Goal: Check status: Check status

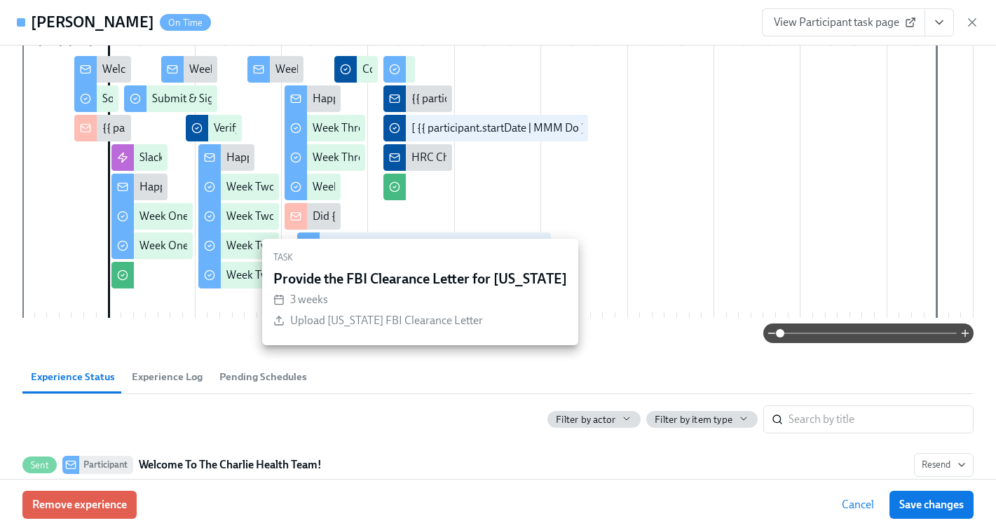
scroll to position [338, 0]
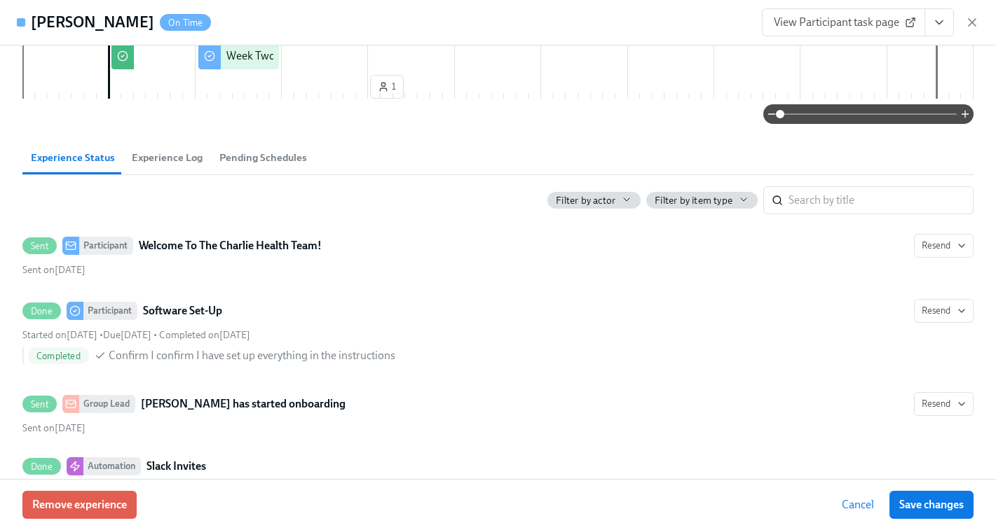
click at [178, 163] on span "Experience Log" at bounding box center [167, 158] width 71 height 16
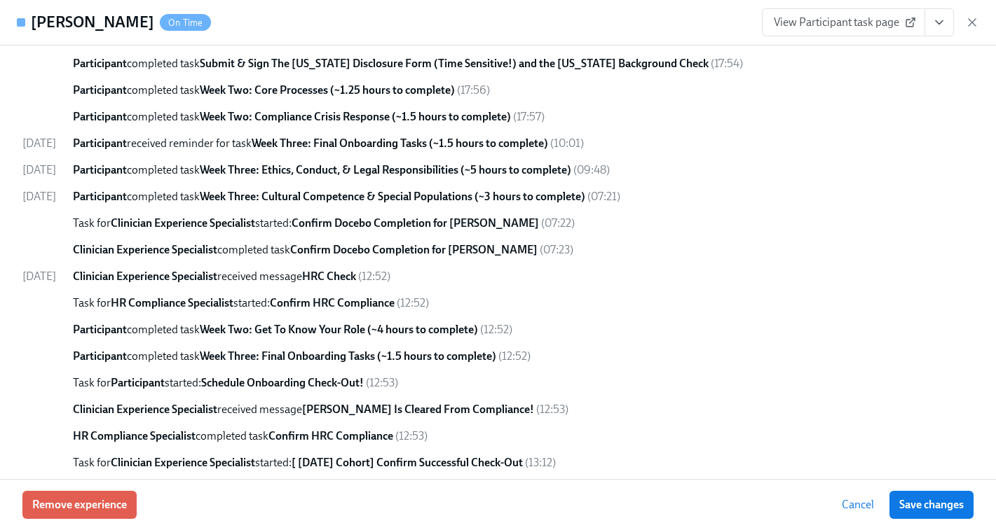
scroll to position [1602, 0]
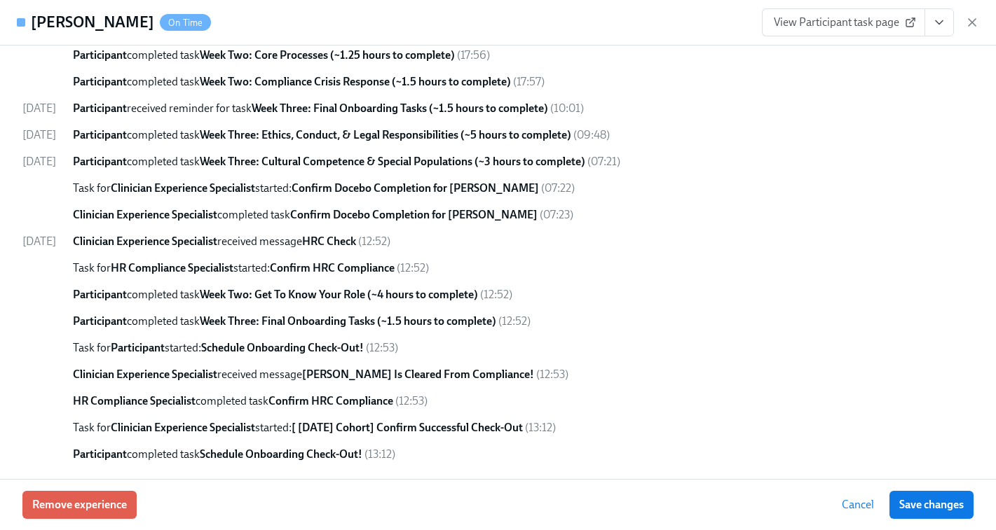
click at [975, 23] on icon "button" at bounding box center [972, 22] width 14 height 14
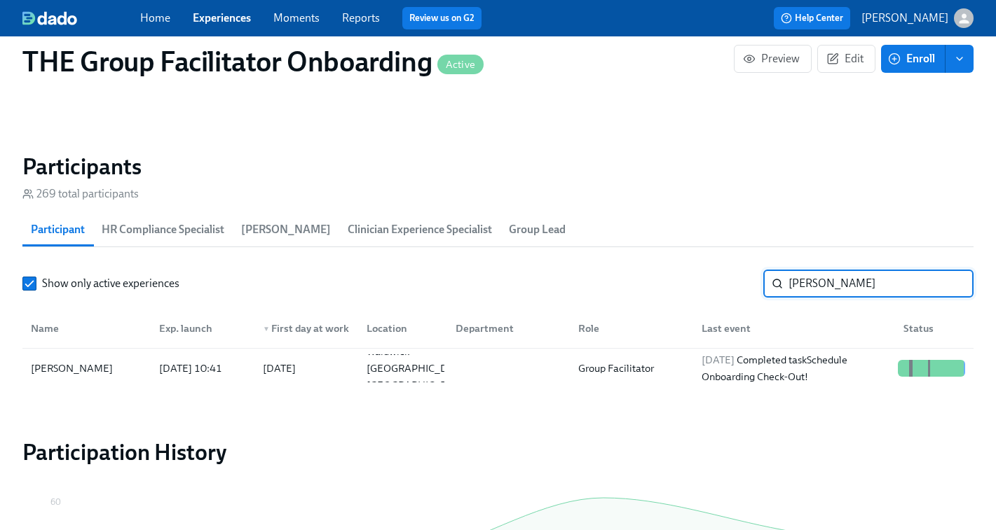
click at [839, 288] on input "[PERSON_NAME]" at bounding box center [880, 284] width 185 height 28
paste input "[PERSON_NAME]"
click at [797, 368] on div "[DATE] Started task Schedule Onboarding Check-Out!" at bounding box center [794, 369] width 196 height 34
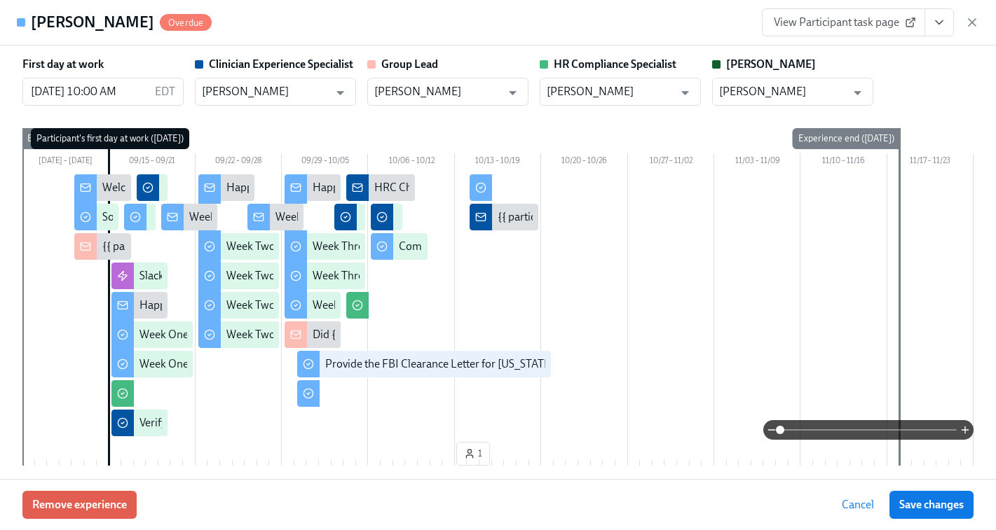
click at [866, 22] on span "View Participant task page" at bounding box center [842, 22] width 139 height 14
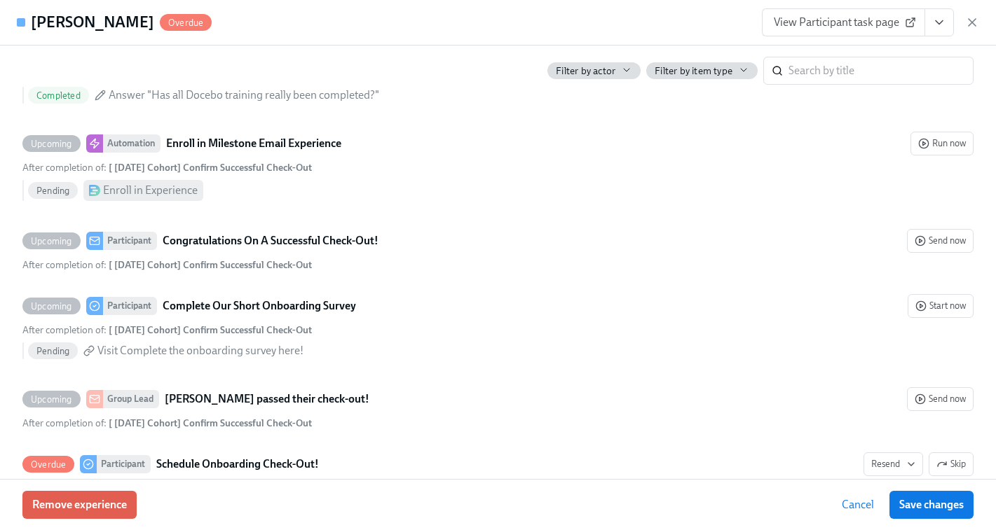
scroll to position [3980, 0]
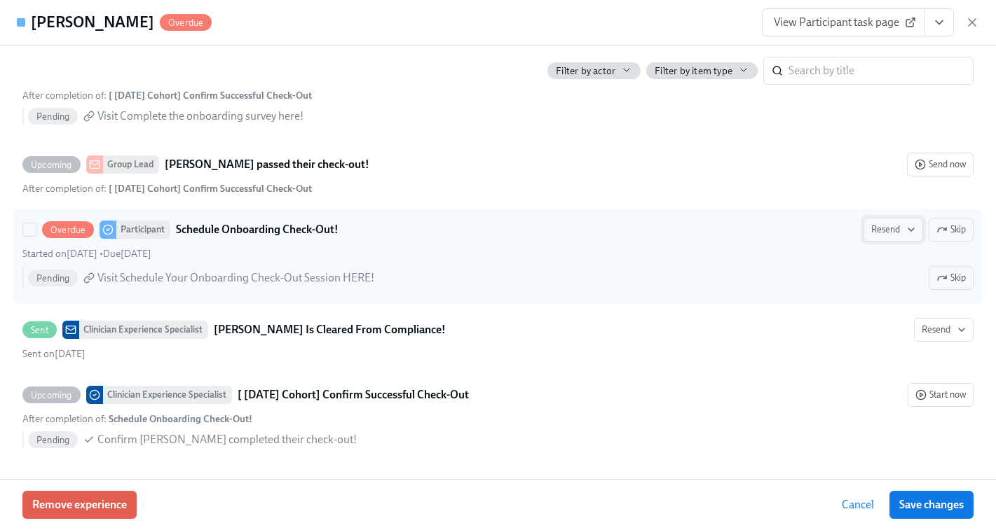
click at [905, 232] on icon "button" at bounding box center [910, 229] width 11 height 11
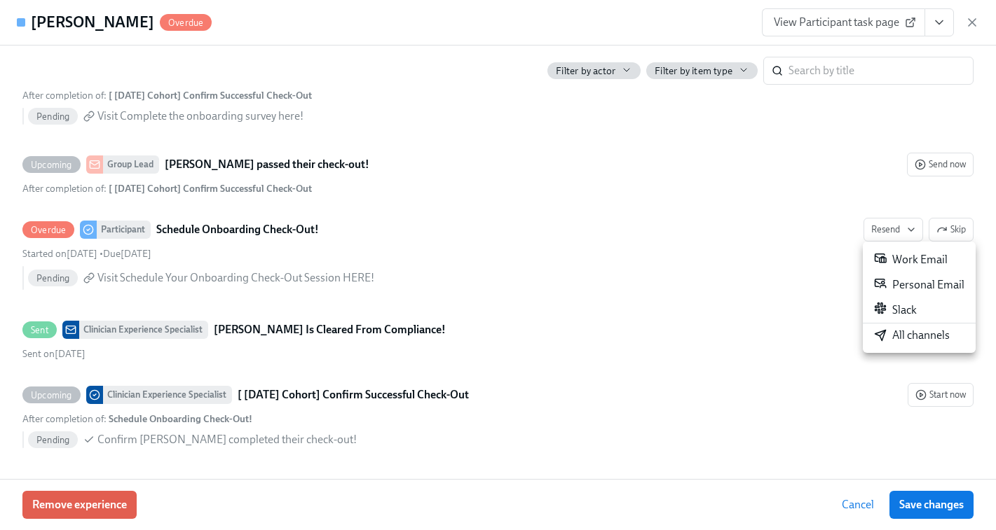
click at [882, 334] on icon at bounding box center [880, 335] width 13 height 13
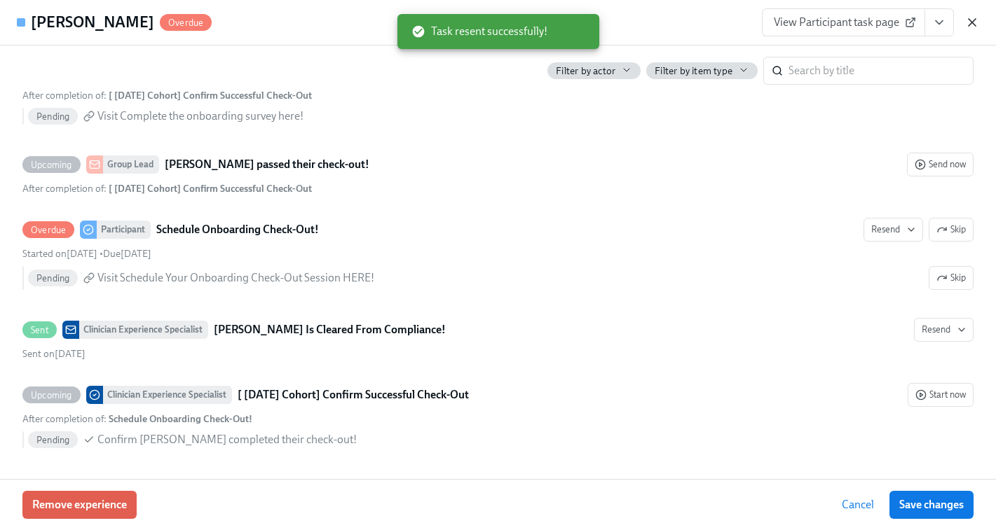
click at [972, 22] on icon "button" at bounding box center [971, 22] width 7 height 7
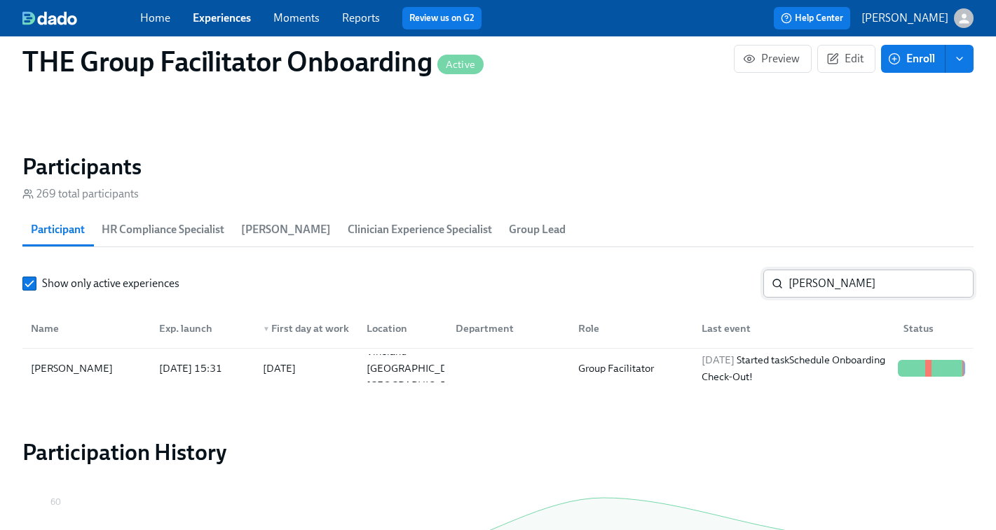
click at [860, 280] on input "[PERSON_NAME]" at bounding box center [880, 284] width 185 height 28
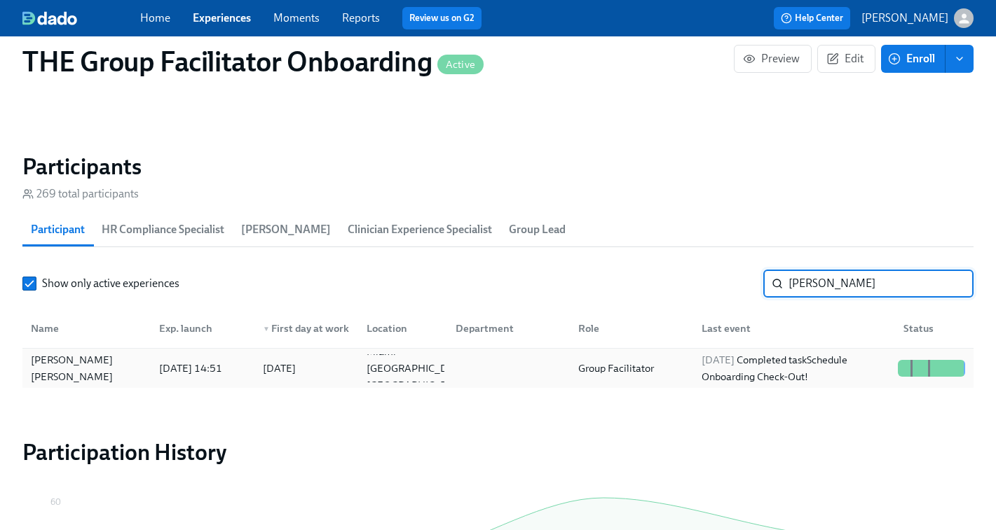
type input "[PERSON_NAME]"
click at [839, 370] on div "[DATE] Completed task Schedule Onboarding Check-Out!" at bounding box center [794, 369] width 196 height 34
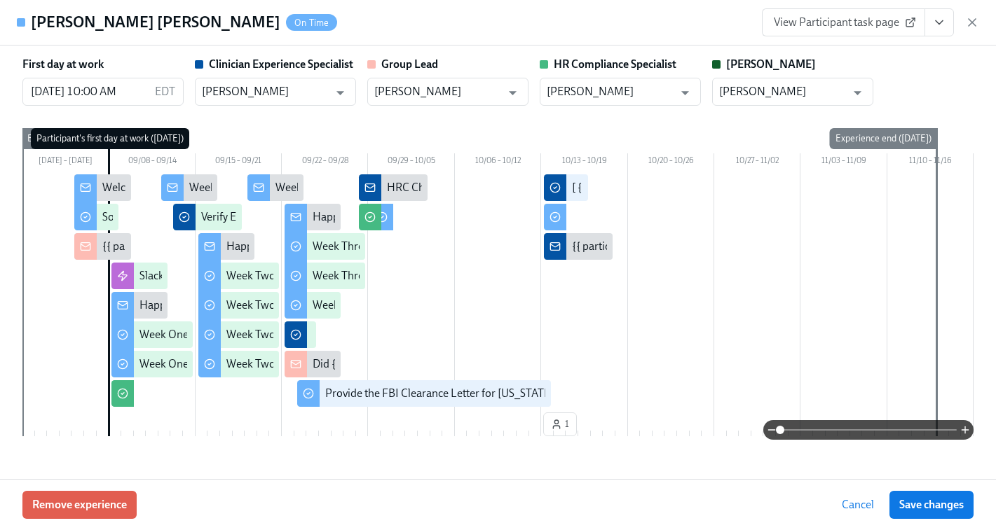
scroll to position [0, 19406]
click at [939, 23] on icon "View task page" at bounding box center [938, 23] width 7 height 4
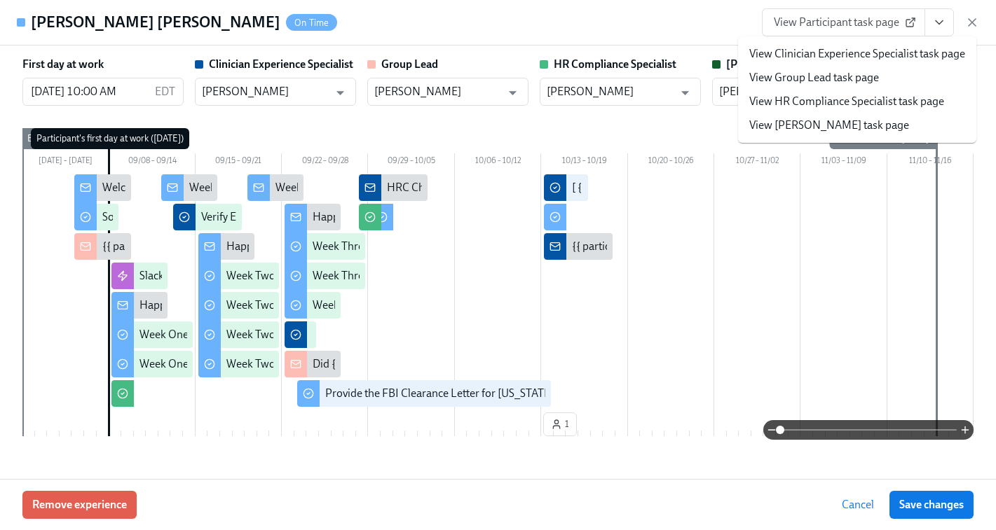
click at [848, 53] on link "View Clinician Experience Specialist task page" at bounding box center [857, 53] width 216 height 15
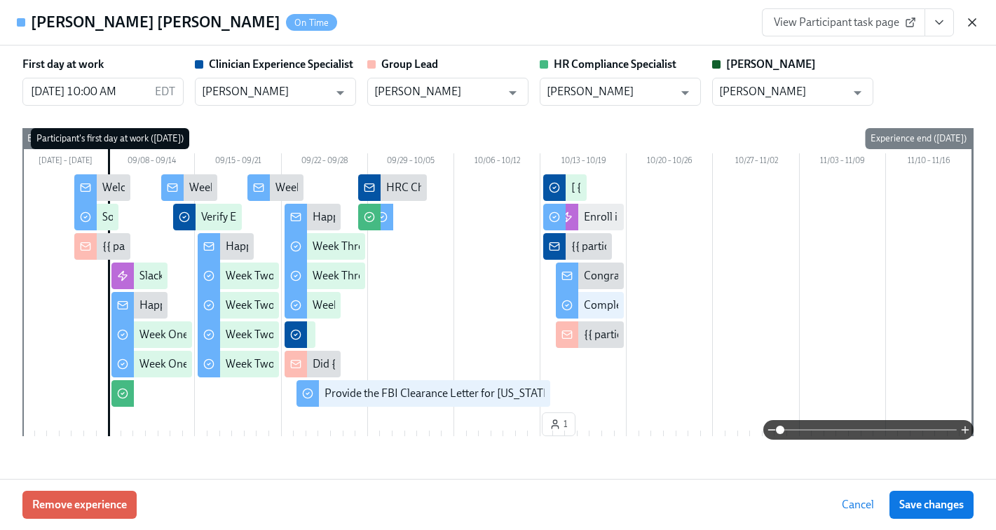
click at [975, 20] on icon "button" at bounding box center [972, 22] width 14 height 14
click at [975, 20] on div "Home Experiences Moments Reports Review us on G2 Help Center [PERSON_NAME]" at bounding box center [498, 18] width 996 height 36
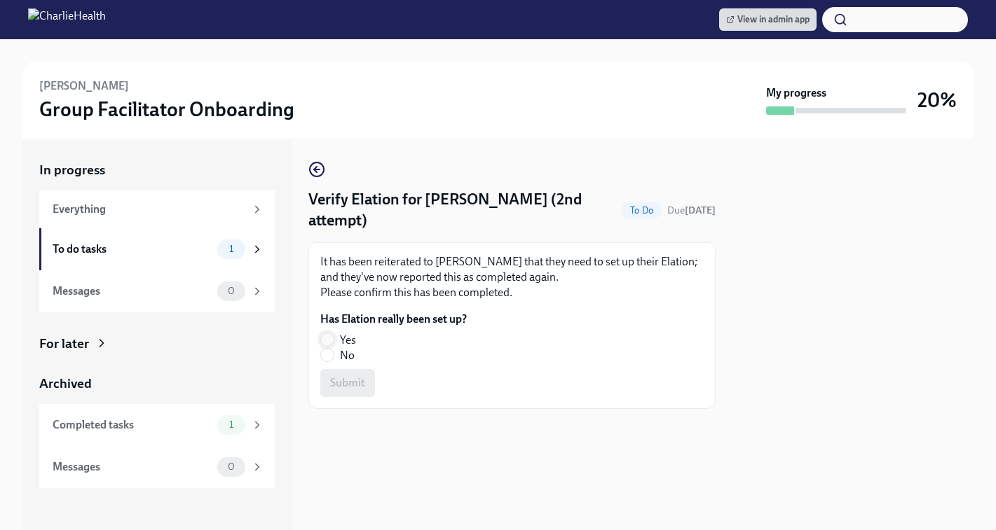
click at [325, 333] on input "Yes" at bounding box center [327, 339] width 13 height 13
radio input "true"
click at [340, 376] on span "Submit" at bounding box center [347, 383] width 35 height 14
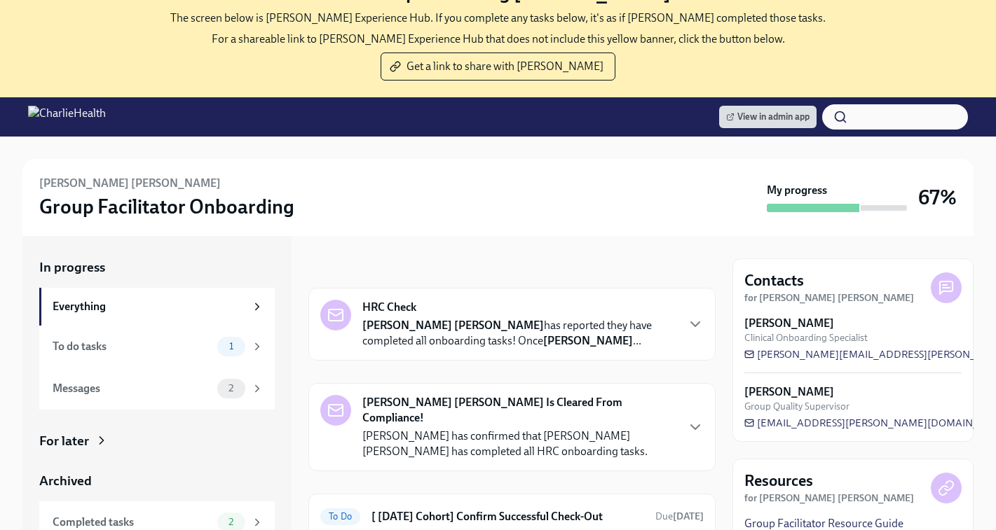
scroll to position [158, 0]
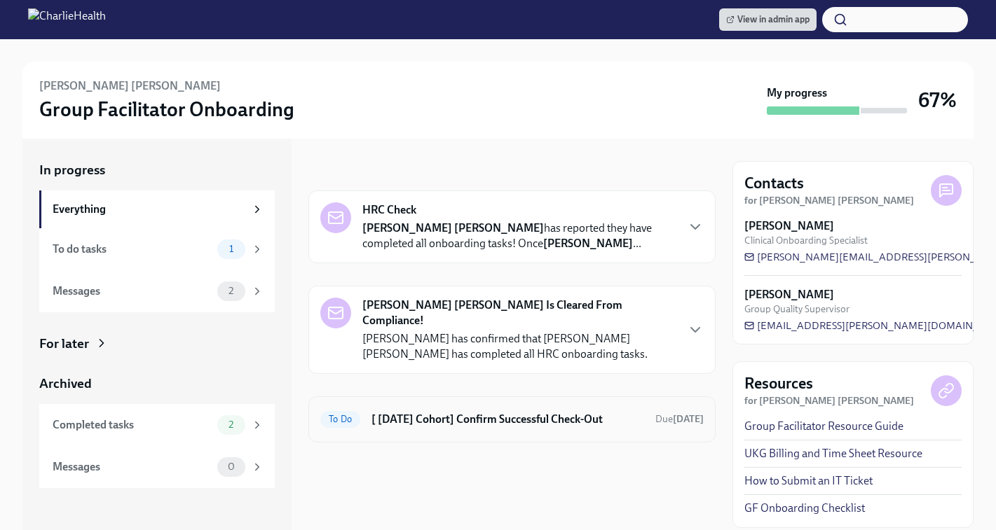
click at [436, 412] on h6 "[ [DATE] Cohort] Confirm Successful Check-Out" at bounding box center [507, 419] width 273 height 15
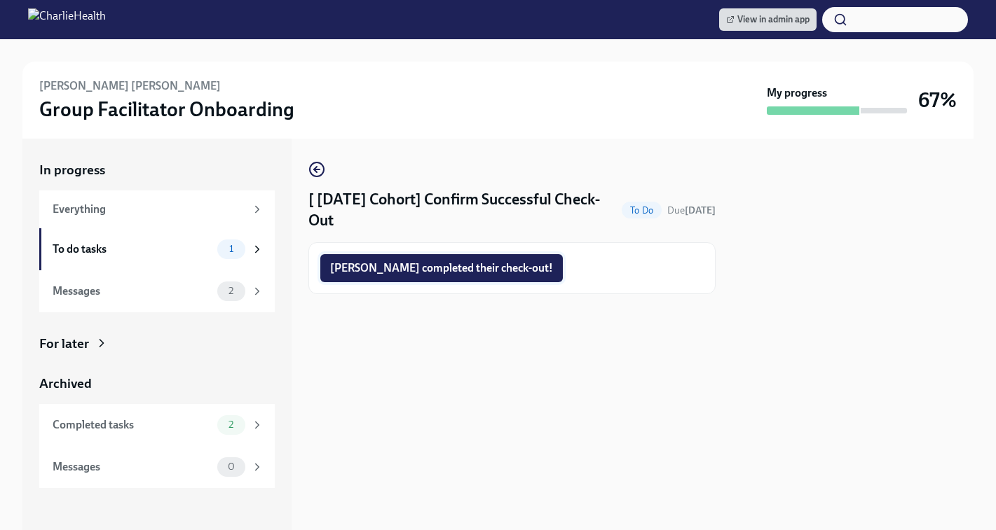
click at [398, 270] on span "Claudia completed their check-out!" at bounding box center [441, 268] width 223 height 14
